Goal: Task Accomplishment & Management: Manage account settings

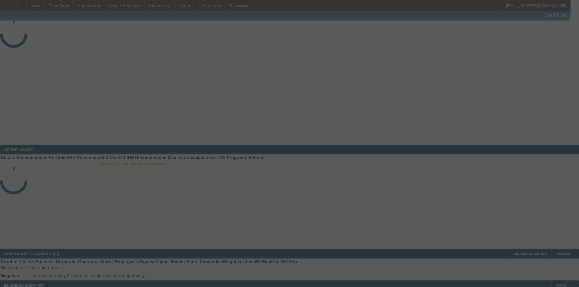
select select "4"
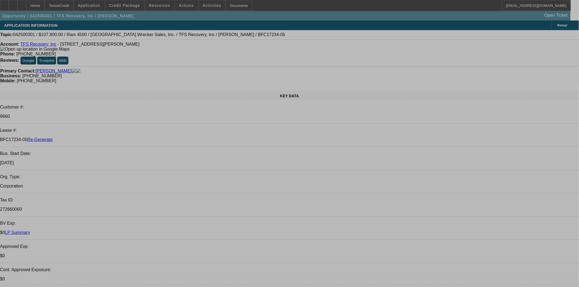
select select "0"
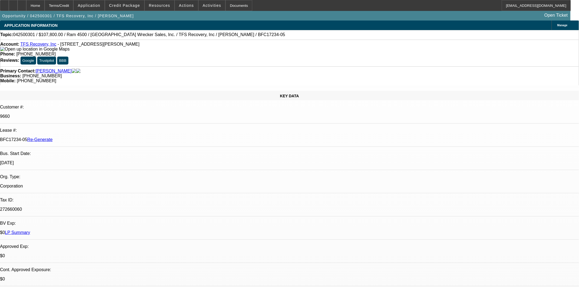
select select "0"
select select "3"
select select "0"
select select "6"
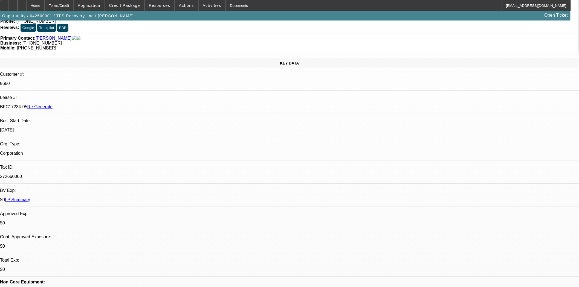
scroll to position [0, 0]
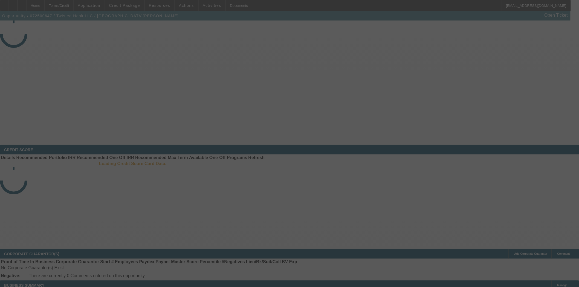
select select "4"
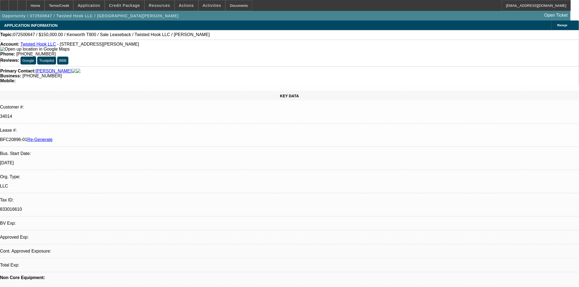
select select "0"
select select "2"
select select "0"
select select "6"
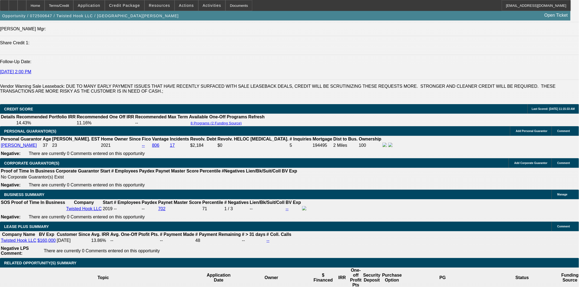
scroll to position [790, 0]
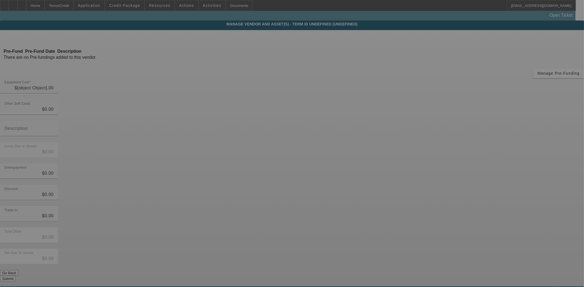
type input "$160,000.00"
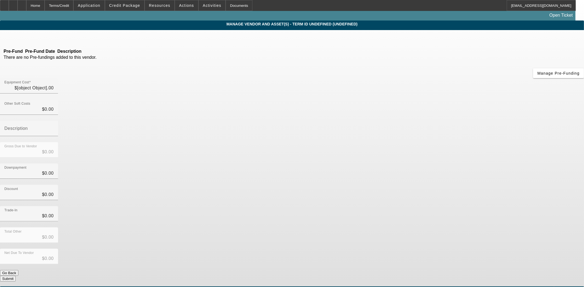
type input "$160,000.00"
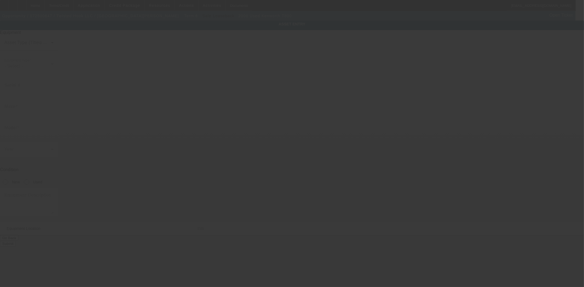
type input "1XKDD69X0YJ844932"
type input "Kenworth"
type input "T800"
radio input "true"
type textarea "With:"
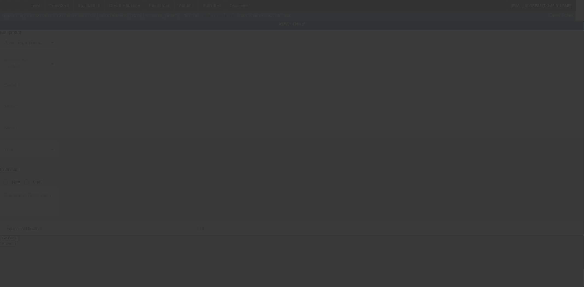
type input "1558 Dawson Branch Rd"
type input "Summerville"
type input "29483"
type input "Dorchester"
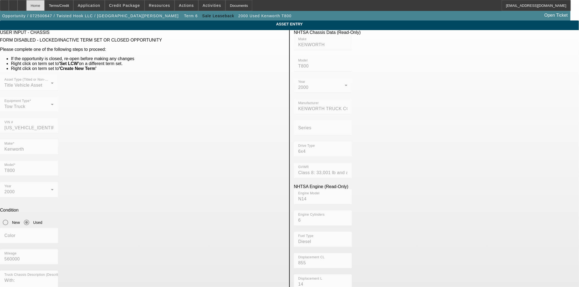
click at [45, 6] on div "Home" at bounding box center [35, 5] width 18 height 11
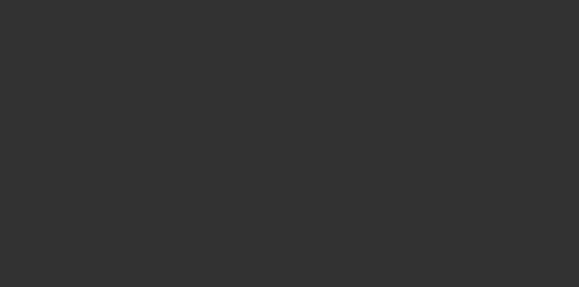
select select "4"
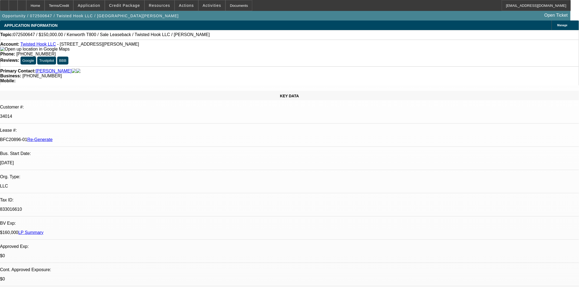
select select "0"
select select "2"
select select "0"
select select "6"
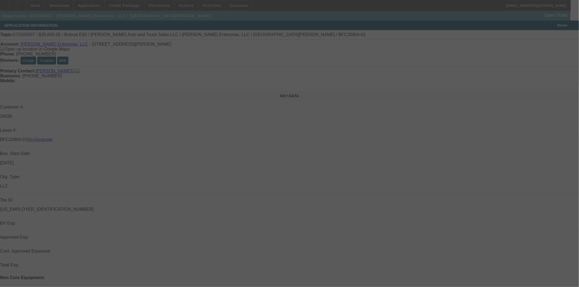
select select "4"
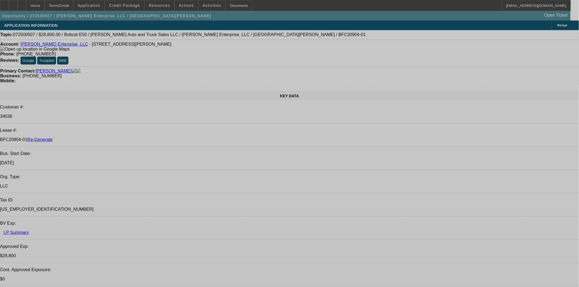
select select "0"
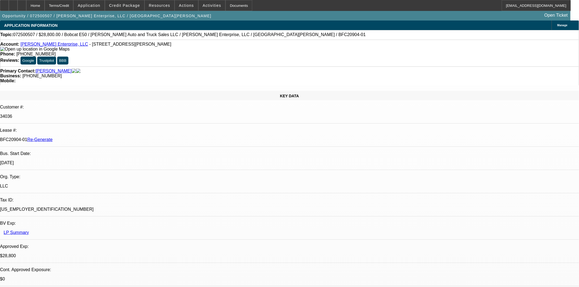
select select "0"
select select "3"
select select "0"
select select "6"
click at [160, 7] on span "Resources" at bounding box center [159, 5] width 21 height 4
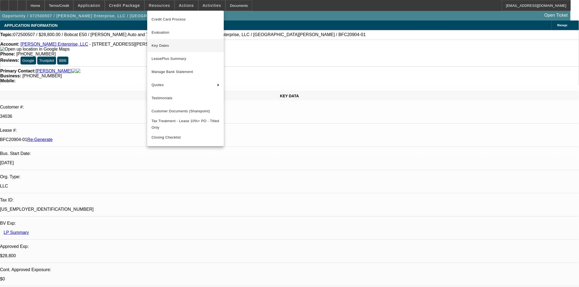
click at [164, 47] on span "Key Dates" at bounding box center [186, 45] width 68 height 7
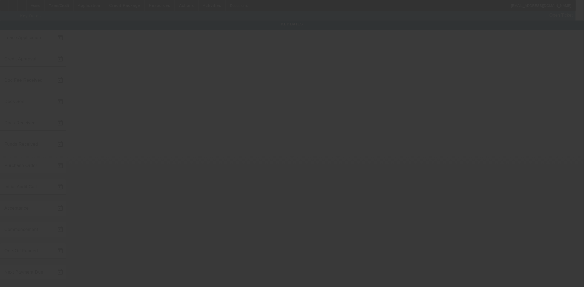
type input "7/22/2025"
type input "7/30/2025"
type input "[DATE]"
type input "7/30/2025"
type input "[DATE]"
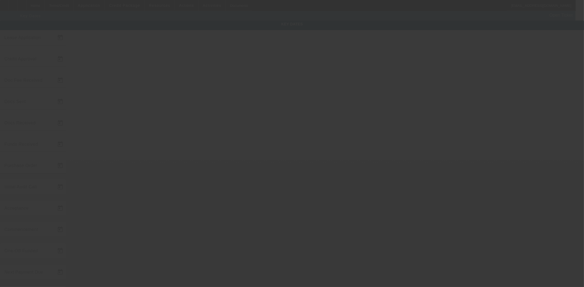
type input "[DATE]"
type input "8/6/2025"
type input "8/8/2025"
type input "9/1/2025"
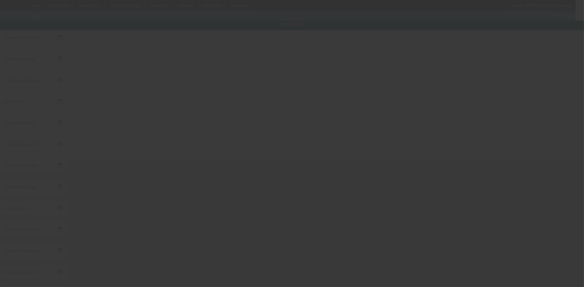
type input "10/1/2025"
type input "8/12/2025"
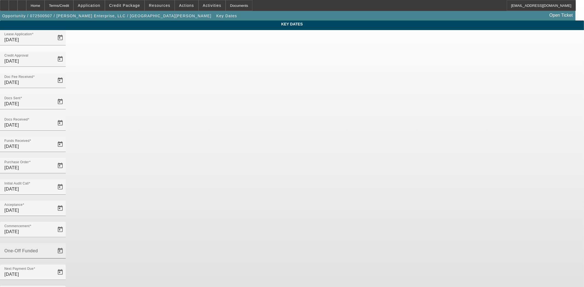
click at [54, 244] on div "One-Off Funded" at bounding box center [28, 251] width 49 height 15
click at [30, 246] on mat-label "One-Off Funded" at bounding box center [16, 248] width 25 height 4
click at [54, 250] on input "One-Off Funded" at bounding box center [28, 253] width 49 height 7
type input "8/13/2025"
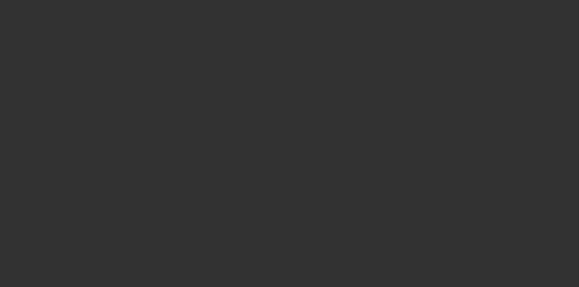
select select "4"
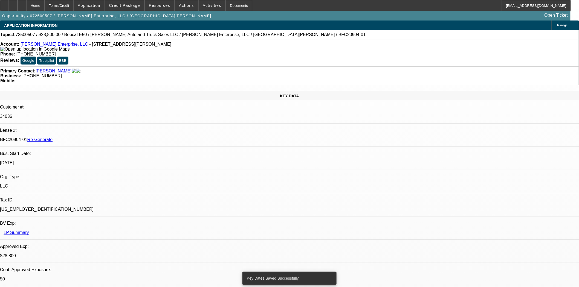
select select "0"
select select "3"
select select "0"
select select "6"
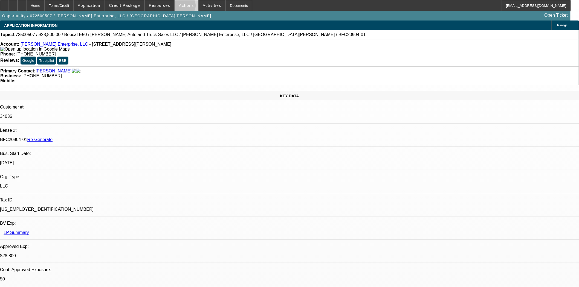
click at [181, 7] on span "Actions" at bounding box center [186, 5] width 15 height 4
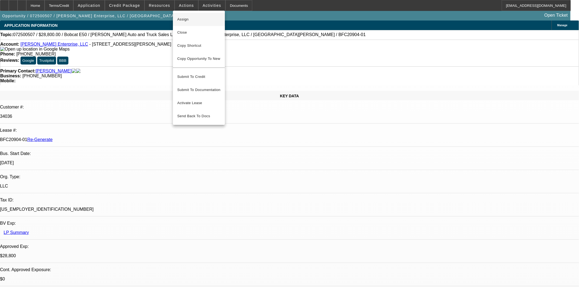
click at [180, 20] on span "Assign" at bounding box center [198, 19] width 43 height 7
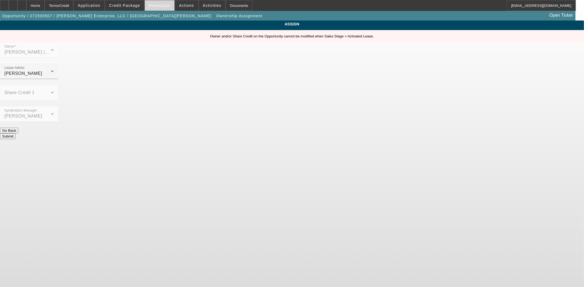
click at [172, 6] on span at bounding box center [160, 5] width 30 height 13
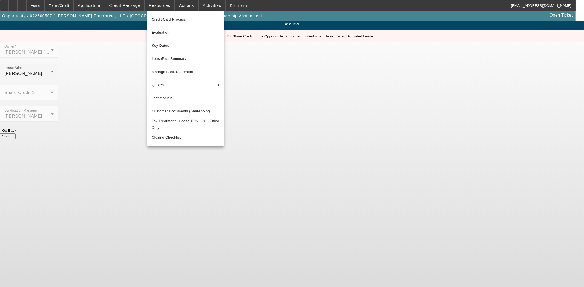
click at [183, 6] on div at bounding box center [292, 143] width 584 height 287
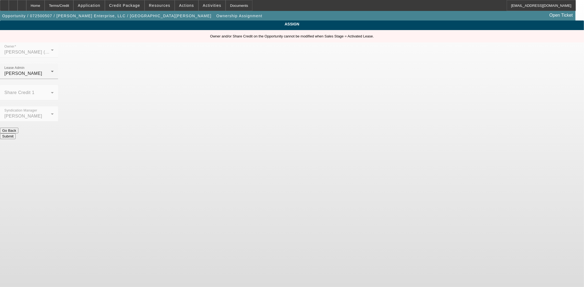
click at [183, 6] on span "Actions" at bounding box center [186, 5] width 15 height 4
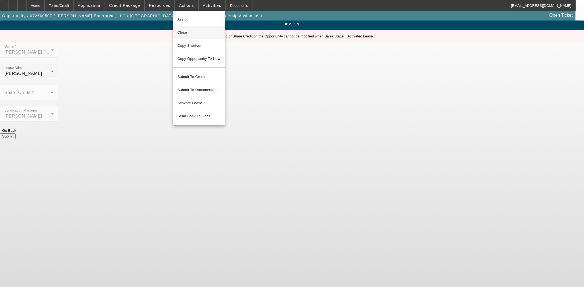
click at [184, 32] on span "Close" at bounding box center [198, 32] width 43 height 7
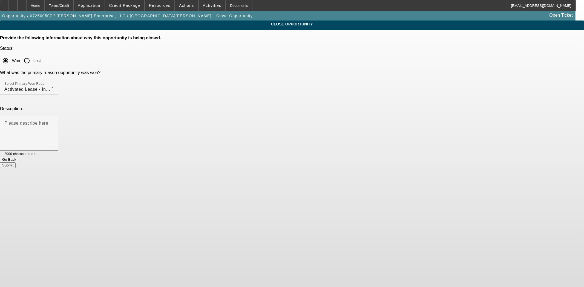
click at [16, 163] on button "Submit" at bounding box center [8, 166] width 16 height 6
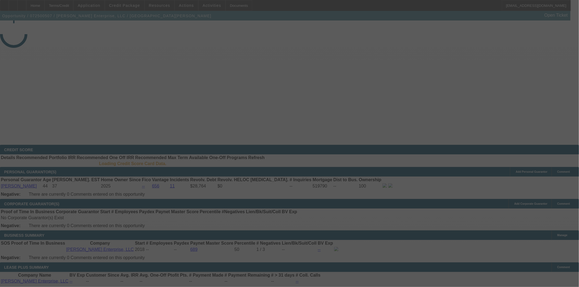
select select "4"
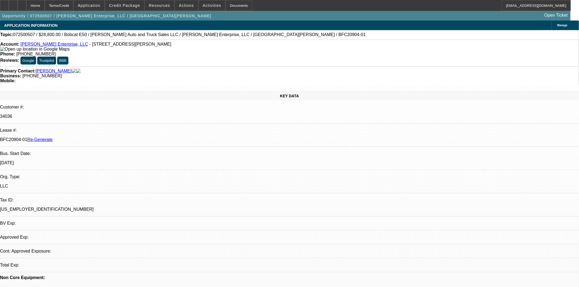
select select "0"
select select "3"
select select "0"
select select "6"
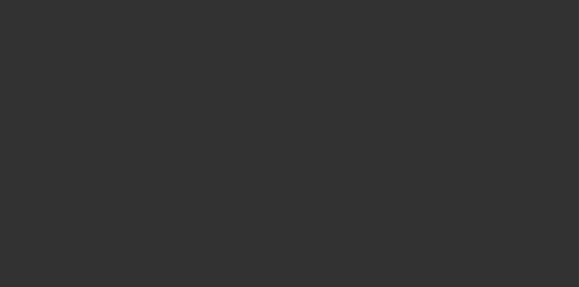
select select "4"
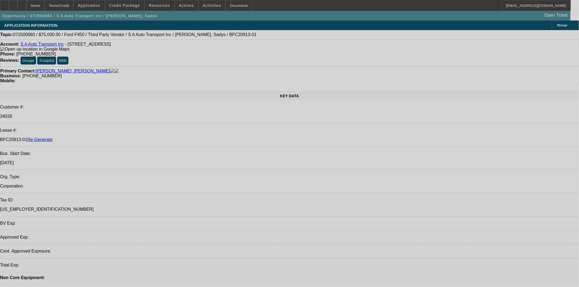
select select "0"
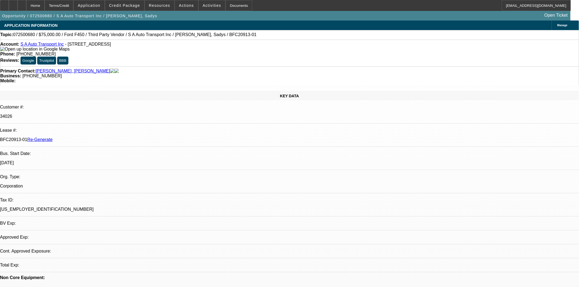
select select "0"
select select "0.1"
select select "1"
select select "2"
select select "4"
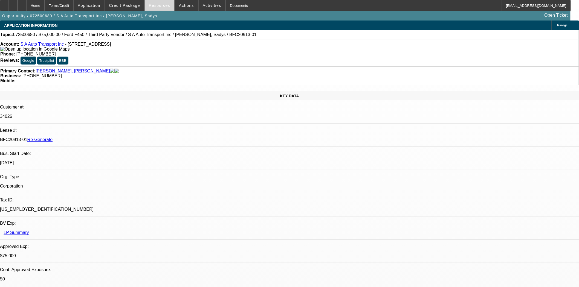
click at [154, 7] on span "Resources" at bounding box center [159, 5] width 21 height 4
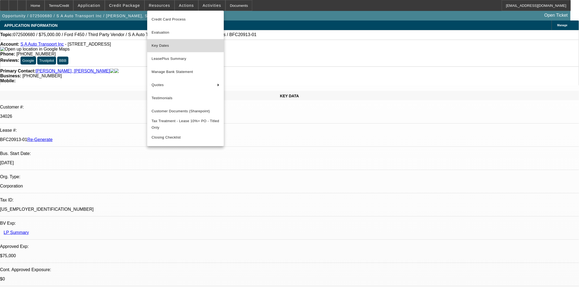
click at [162, 45] on span "Key Dates" at bounding box center [186, 45] width 68 height 7
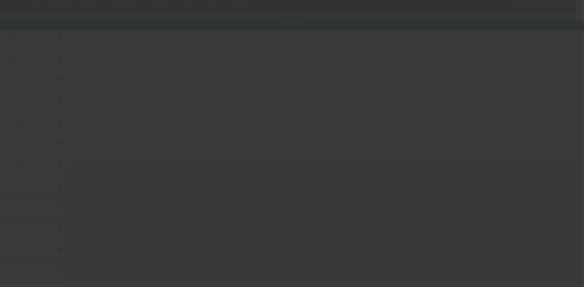
type input "7/29/2025"
type input "7/31/2025"
type input "8/6/2025"
type input "7/31/2025"
type input "8/6/2025"
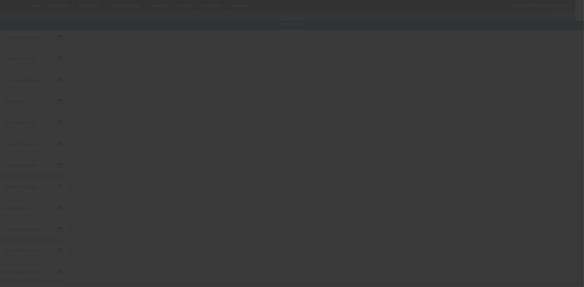
type input "8/6/2025"
type input "9/1/2025"
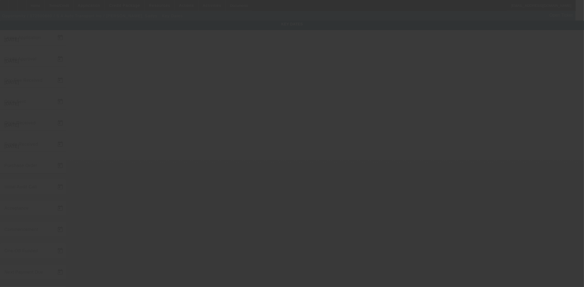
type input "10/1/2025"
type input "8/12/2025"
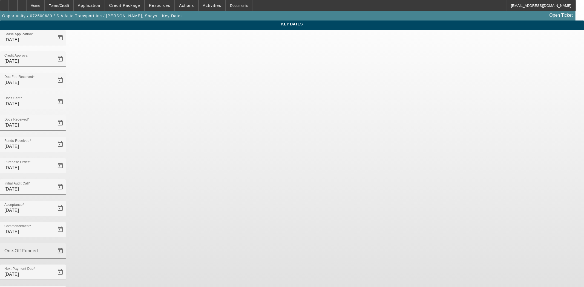
click at [54, 244] on div "One-Off Funded" at bounding box center [28, 251] width 49 height 15
type input "8/13/2025"
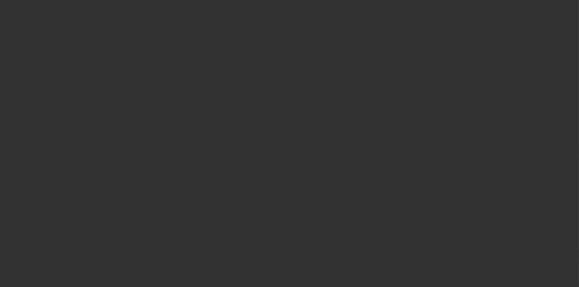
select select "4"
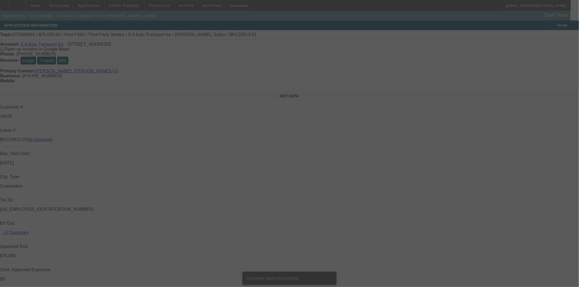
select select "0"
select select "2"
select select "0.1"
select select "4"
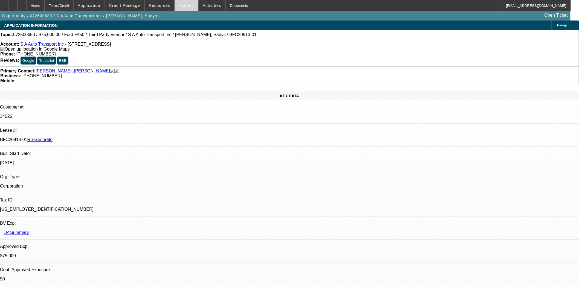
click at [179, 7] on span "Actions" at bounding box center [186, 5] width 15 height 4
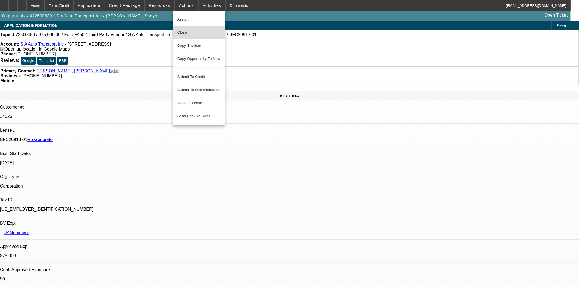
click at [183, 33] on span "Close" at bounding box center [198, 32] width 43 height 7
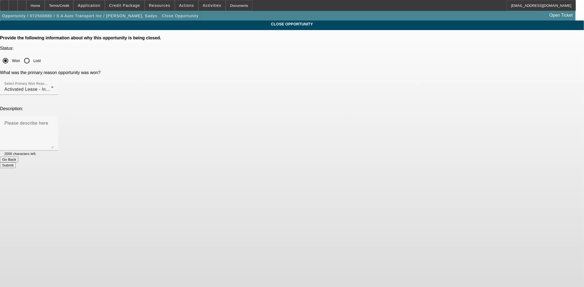
click at [16, 163] on button "Submit" at bounding box center [8, 166] width 16 height 6
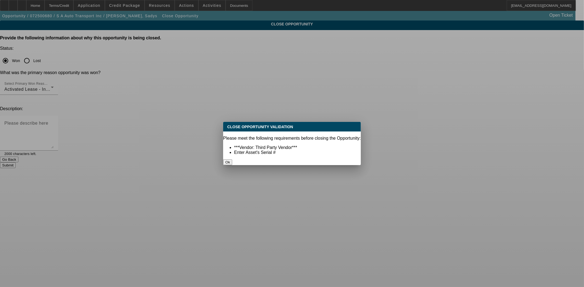
drag, startPoint x: 288, startPoint y: 157, endPoint x: 273, endPoint y: 144, distance: 19.5
click at [232, 160] on button "Ok" at bounding box center [227, 163] width 9 height 6
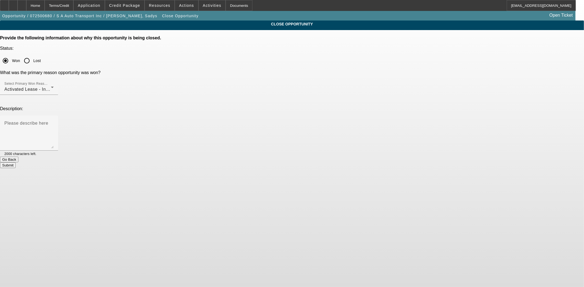
click at [18, 157] on button "Go Back" at bounding box center [9, 160] width 18 height 6
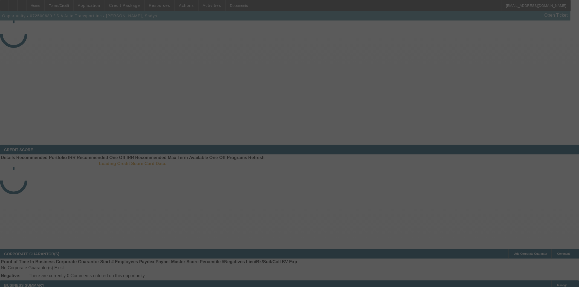
select select "4"
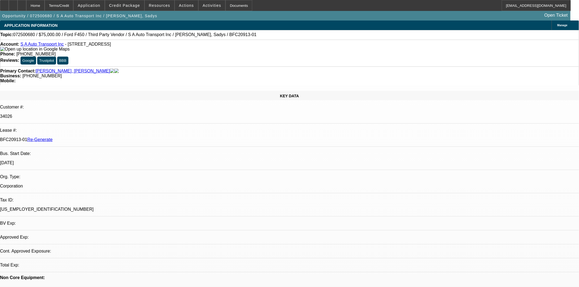
select select "0"
select select "2"
select select "0.1"
select select "4"
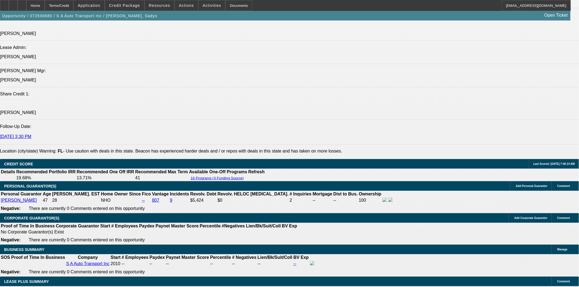
scroll to position [748, 0]
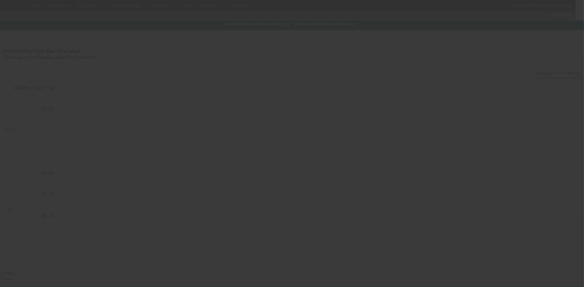
type input "$75,000.00"
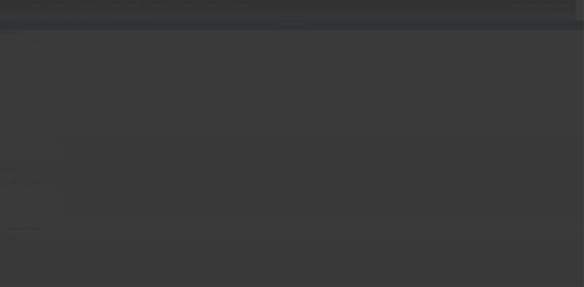
type input "1FD0X4HT1HEB37640"
type input "Ford"
type input "F450"
radio input "true"
type textarea "with:"
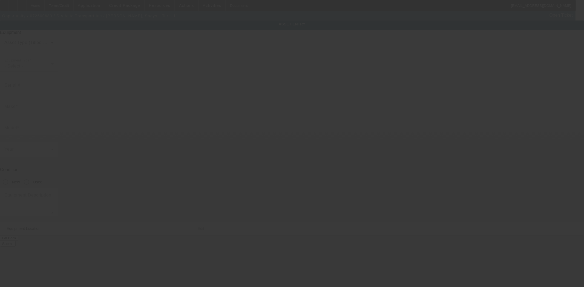
type input "10285 NW 129th Street"
type input "Hialeah Gardens"
type input "33018"
type input "Miami-Dade"
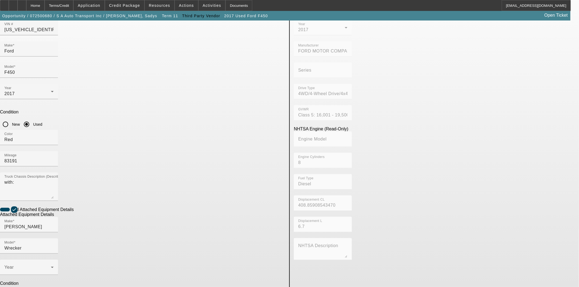
scroll to position [62, 0]
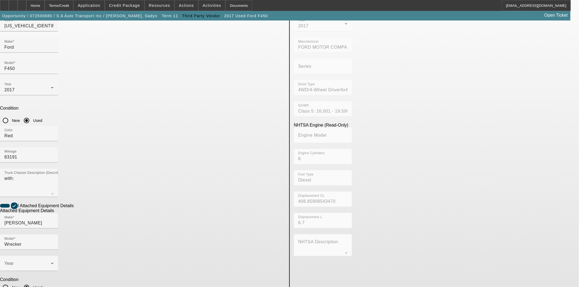
checkbox input "true"
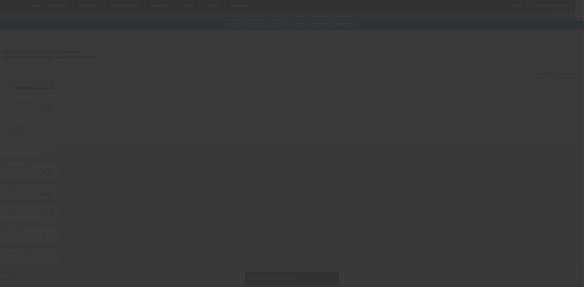
type input "$75,000.00"
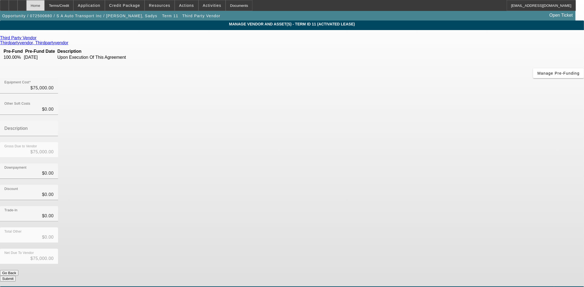
click at [45, 7] on div "Home" at bounding box center [35, 5] width 18 height 11
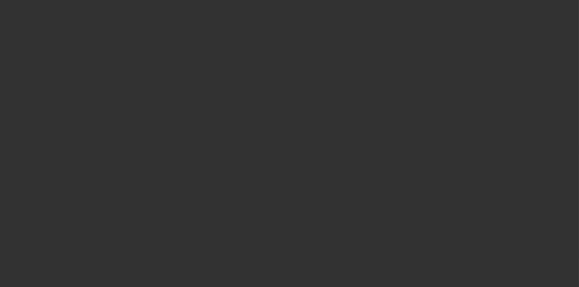
select select "4"
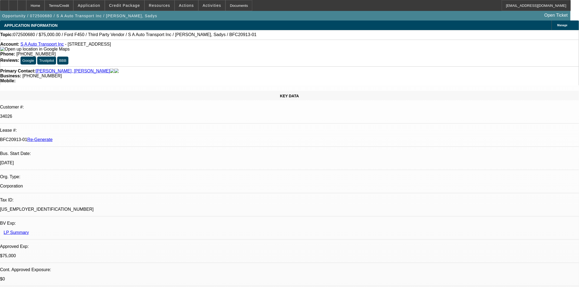
select select "0"
select select "2"
select select "0.1"
select select "4"
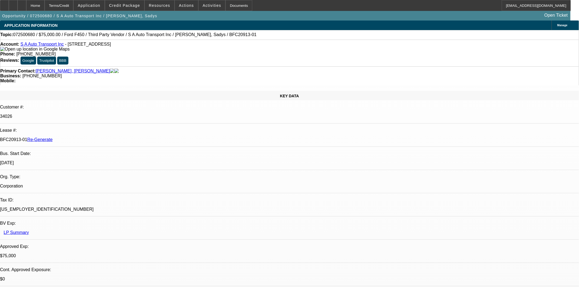
click at [182, 6] on span "Actions" at bounding box center [186, 5] width 15 height 4
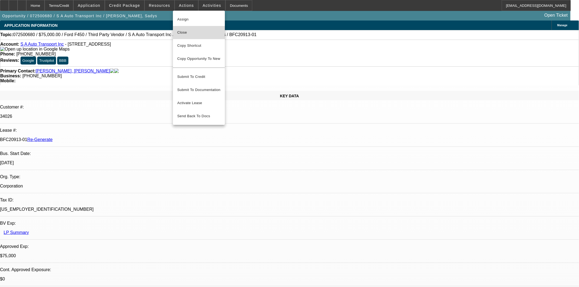
click at [182, 35] on span "Close" at bounding box center [198, 32] width 43 height 7
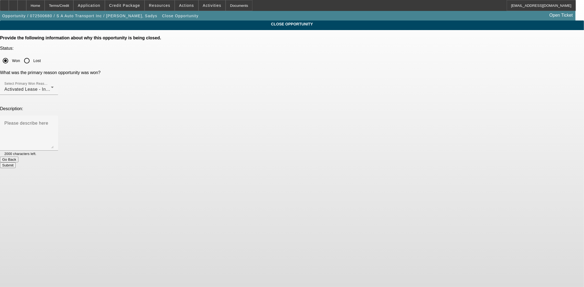
click at [16, 163] on button "Submit" at bounding box center [8, 166] width 16 height 6
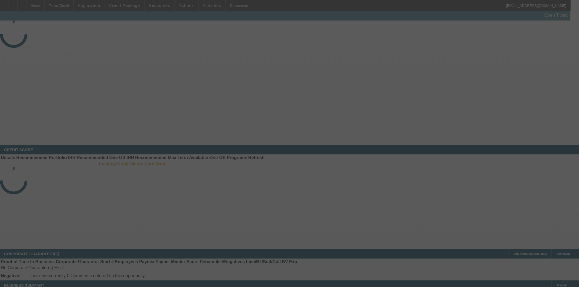
select select "4"
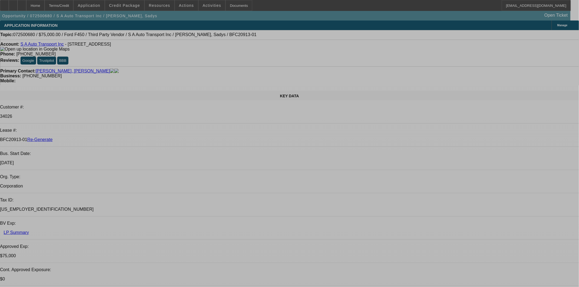
select select "0"
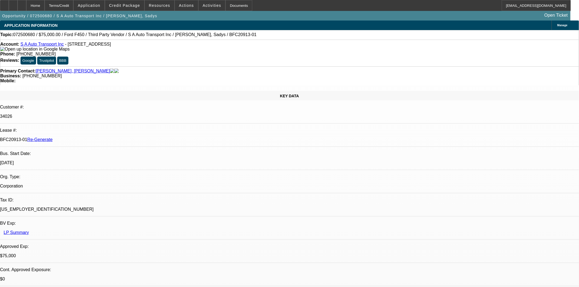
select select "2"
select select "0.1"
select select "4"
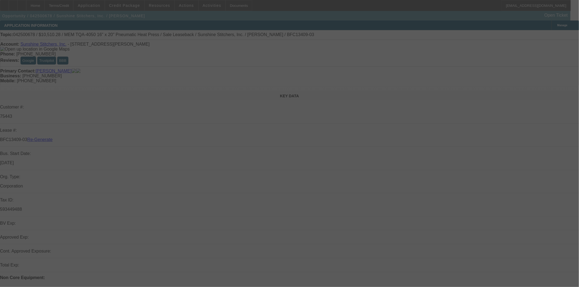
select select "3"
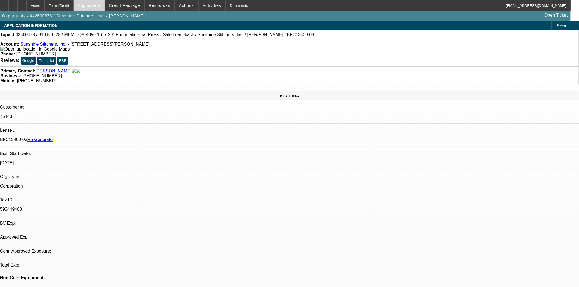
select select "0"
select select "6"
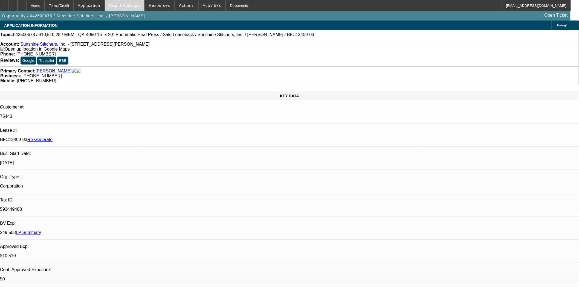
click at [124, 6] on span "Credit Package" at bounding box center [124, 5] width 31 height 4
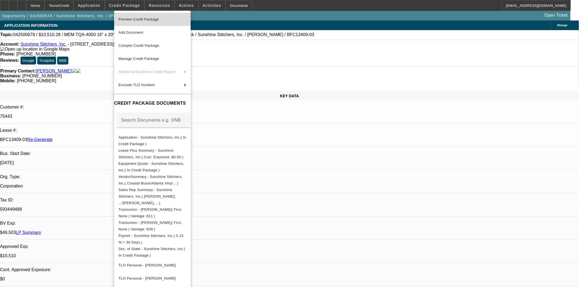
click at [128, 18] on span "Preview Credit Package" at bounding box center [139, 19] width 41 height 4
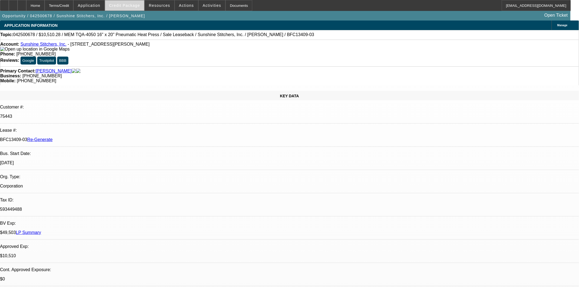
click at [129, 3] on span "Credit Package" at bounding box center [124, 5] width 31 height 4
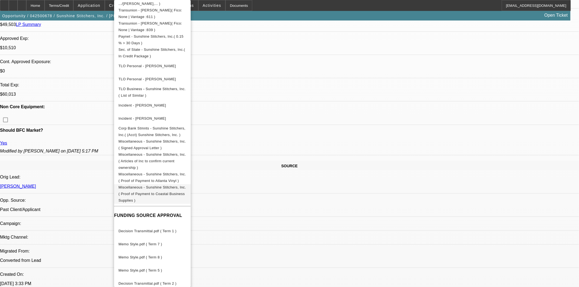
scroll to position [213, 0]
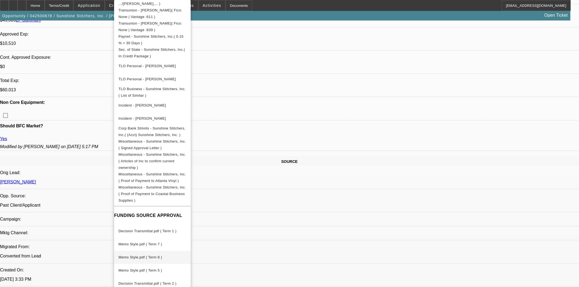
click at [155, 255] on span "Memo Style.pdf ( Term 8 )" at bounding box center [153, 258] width 68 height 7
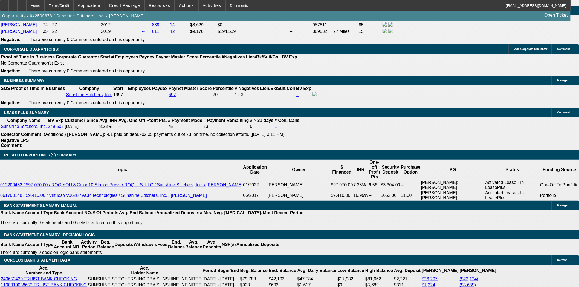
scroll to position [1003, 0]
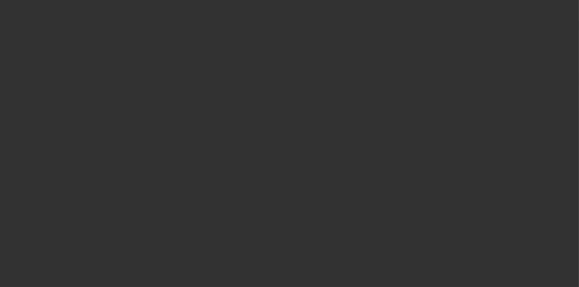
radio input "true"
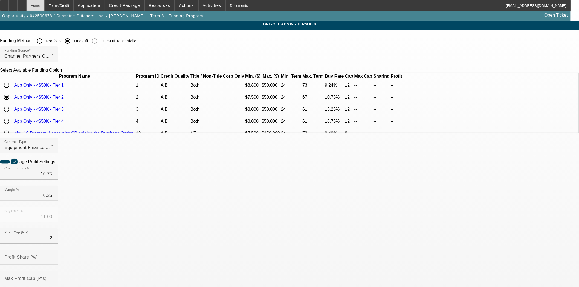
drag, startPoint x: 45, startPoint y: 7, endPoint x: 53, endPoint y: 7, distance: 8.8
click at [45, 7] on div "Home" at bounding box center [35, 5] width 18 height 11
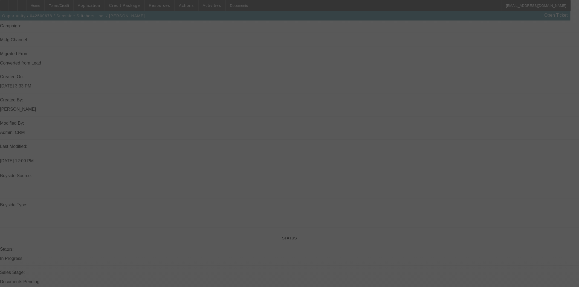
select select "3"
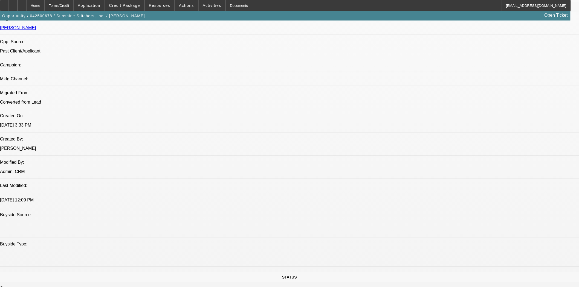
select select "0"
select select "6"
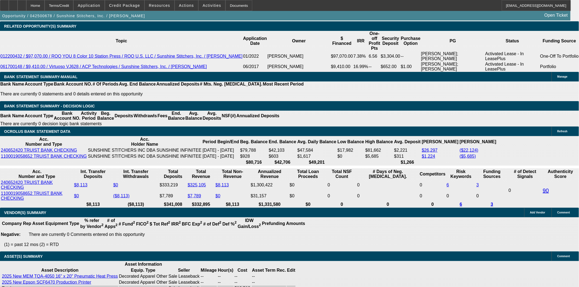
scroll to position [1149, 0]
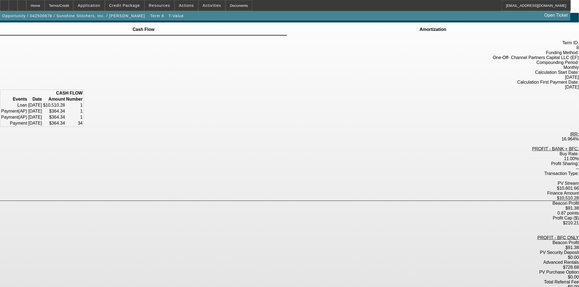
scroll to position [10, 0]
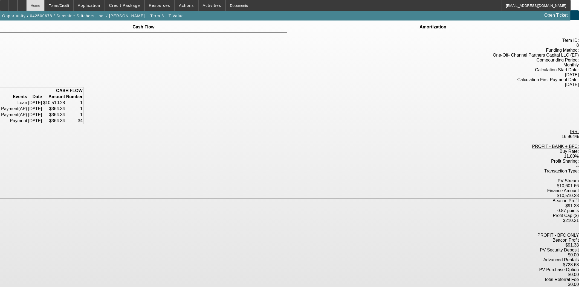
click at [45, 5] on div "Home" at bounding box center [35, 5] width 18 height 11
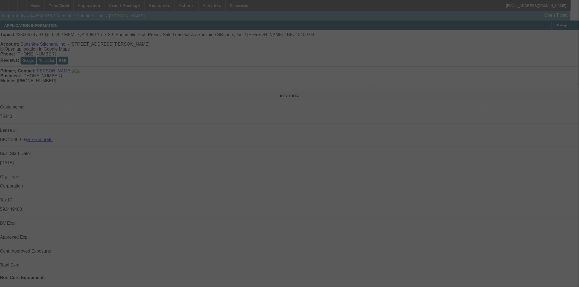
select select "3"
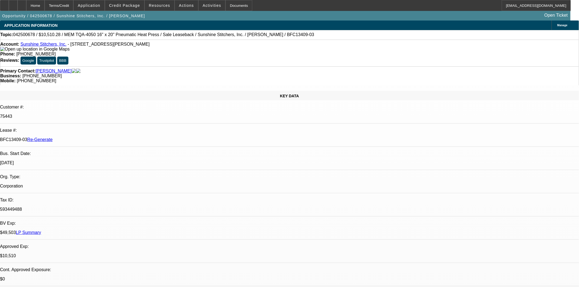
select select "0"
select select "6"
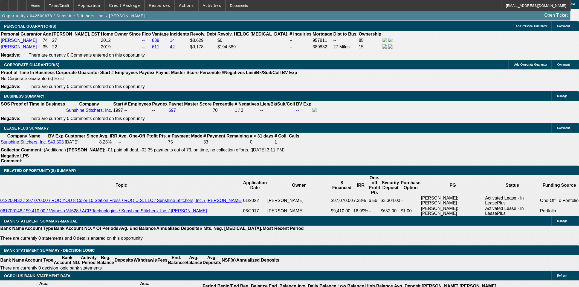
scroll to position [973, 0]
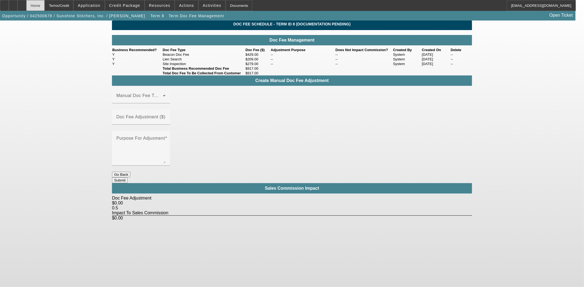
click at [45, 4] on div "Home" at bounding box center [35, 5] width 18 height 11
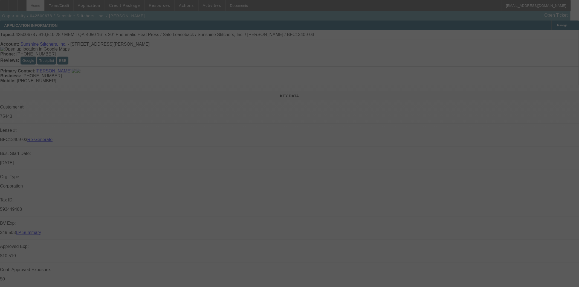
select select "3"
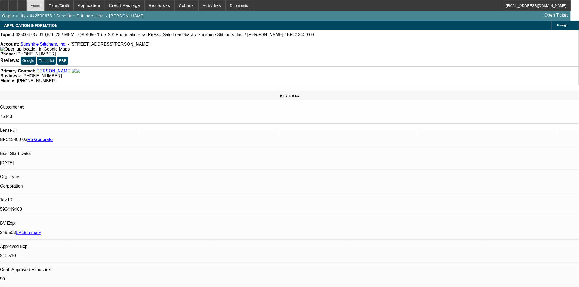
select select "0"
select select "6"
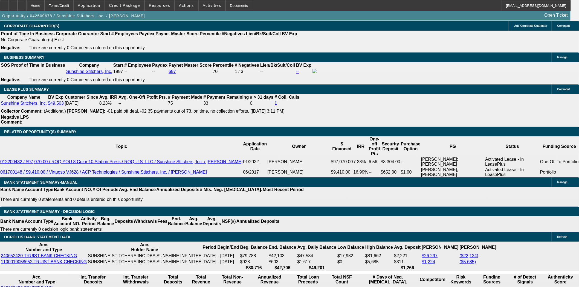
scroll to position [973, 0]
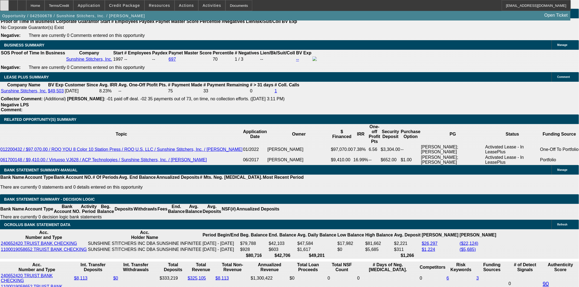
click at [8, 3] on div at bounding box center [4, 5] width 9 height 11
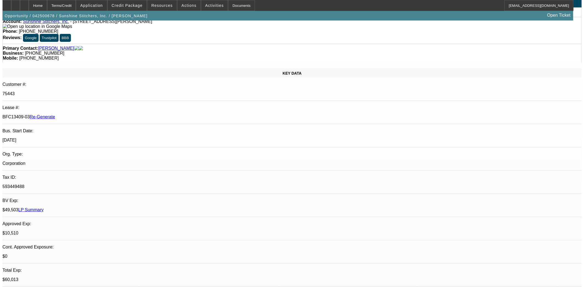
scroll to position [0, 0]
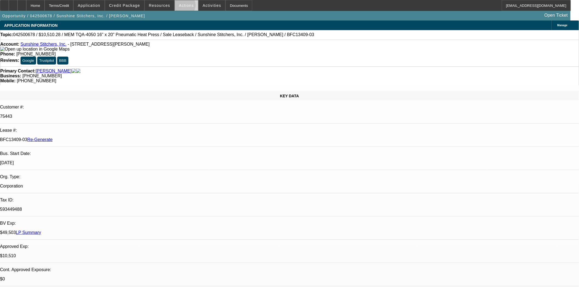
click at [182, 8] on button "Actions" at bounding box center [186, 5] width 23 height 10
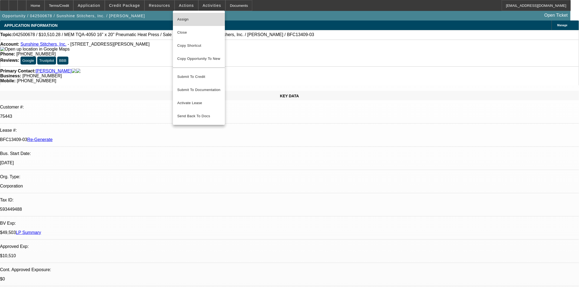
click at [183, 14] on button "Assign" at bounding box center [199, 19] width 52 height 13
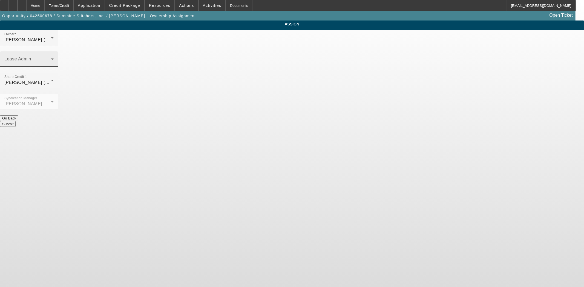
click at [31, 57] on mat-label "Lease Admin" at bounding box center [17, 59] width 27 height 5
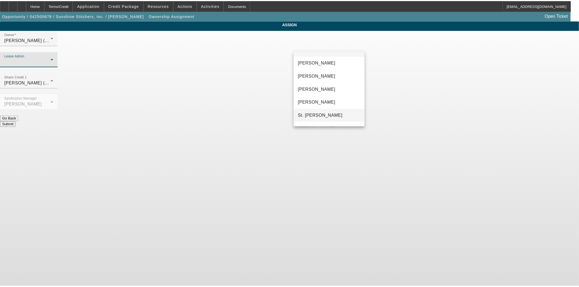
scroll to position [21, 0]
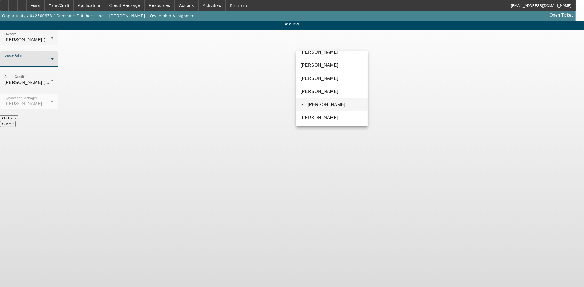
click at [316, 102] on span "St. [PERSON_NAME]" at bounding box center [323, 105] width 45 height 7
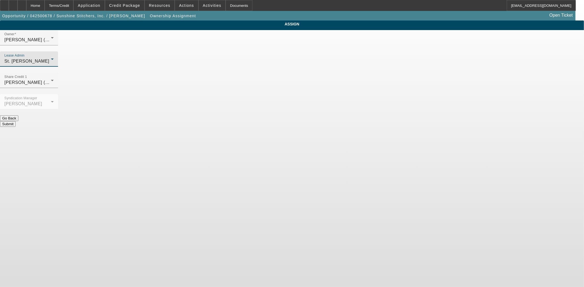
click at [16, 121] on button "Submit" at bounding box center [8, 124] width 16 height 6
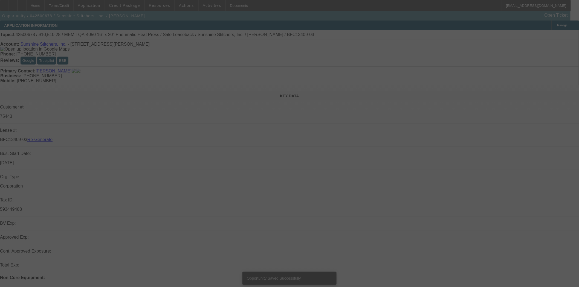
select select "3"
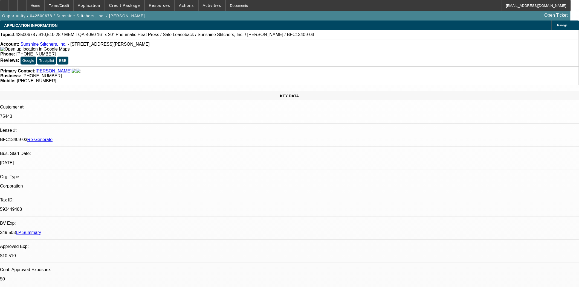
select select "0"
select select "6"
click at [228, 12] on div "Opportunity / 042500678 / Sunshine Stitchers, Inc. / [PERSON_NAME] Open Ticket" at bounding box center [285, 16] width 571 height 10
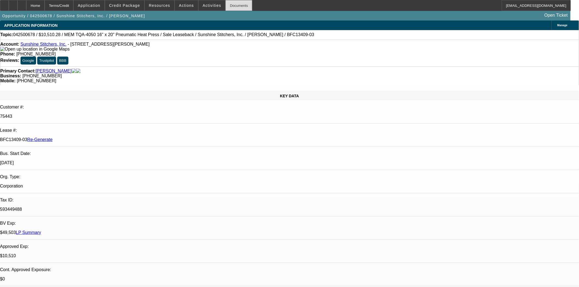
click at [228, 5] on div "Documents" at bounding box center [239, 5] width 27 height 11
